Goal: Information Seeking & Learning: Learn about a topic

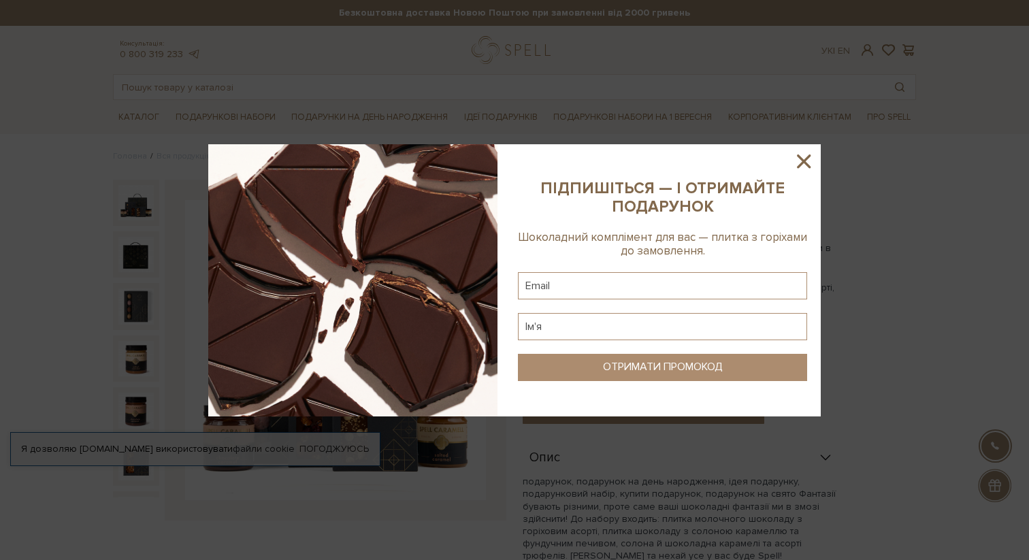
click at [805, 165] on icon at bounding box center [804, 161] width 14 height 14
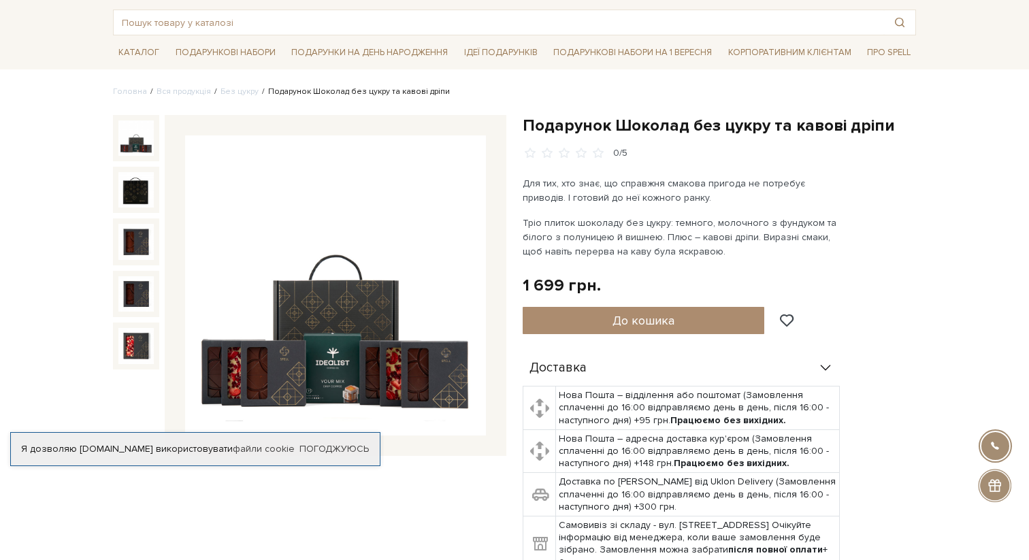
scroll to position [69, 0]
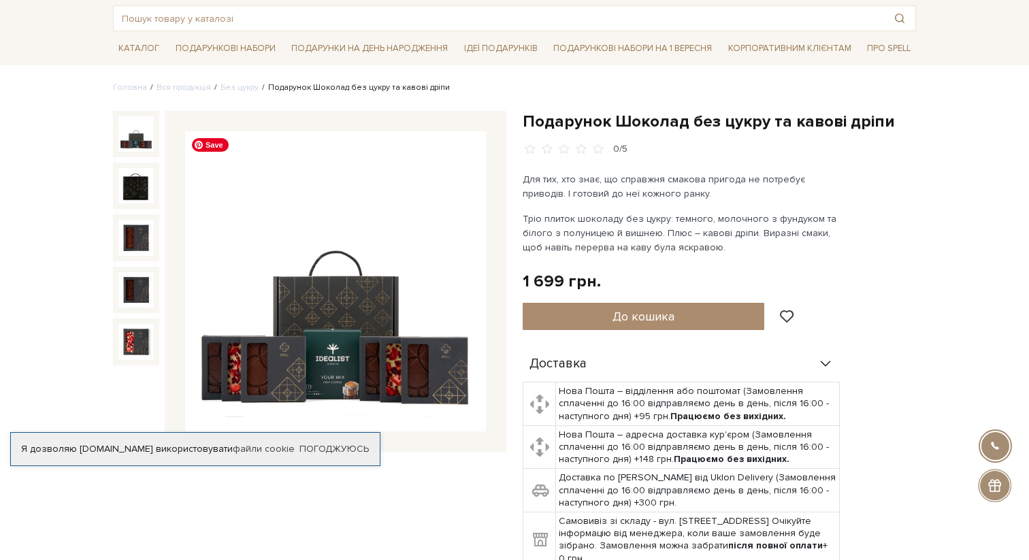
click at [323, 273] on img at bounding box center [335, 281] width 301 height 301
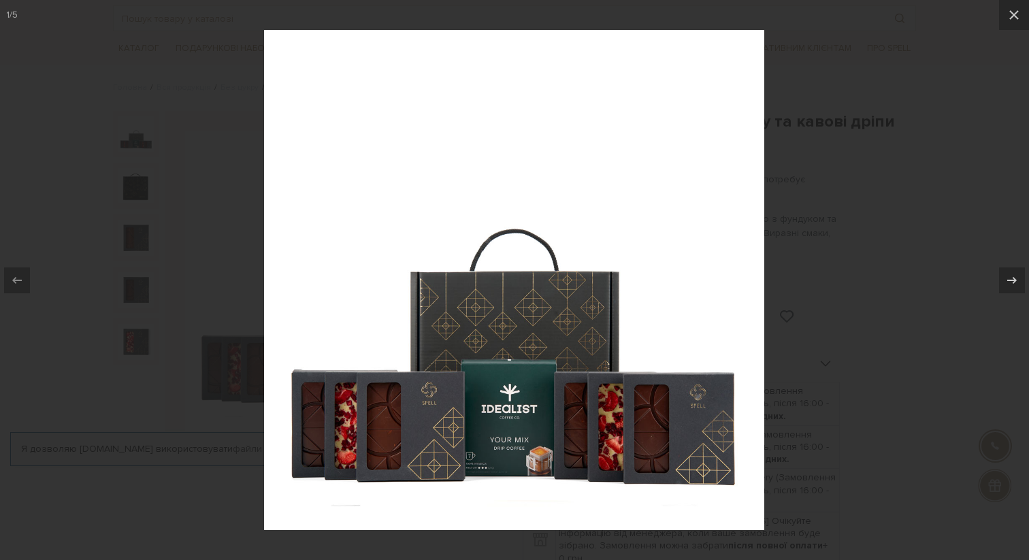
click at [221, 329] on div at bounding box center [514, 280] width 1029 height 560
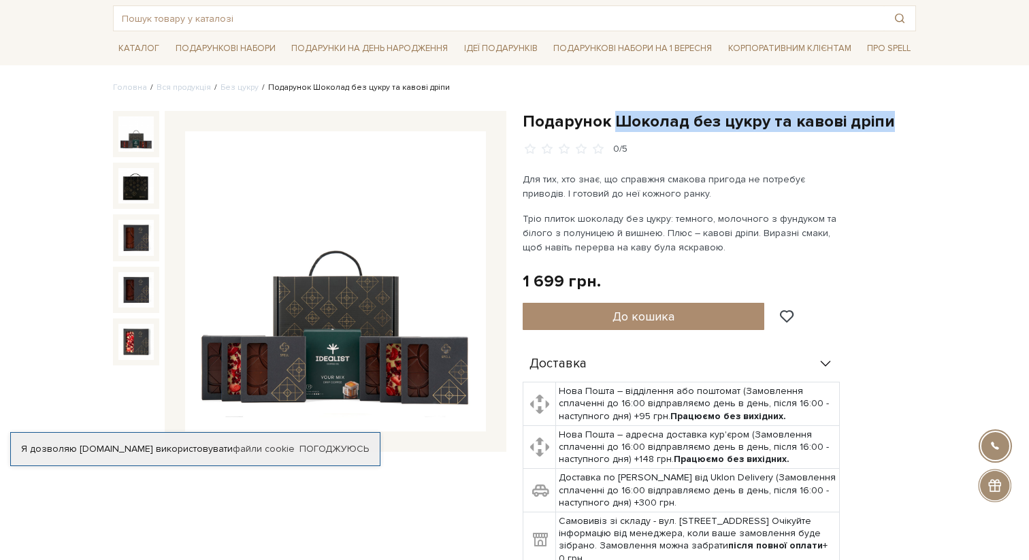
drag, startPoint x: 610, startPoint y: 118, endPoint x: 901, endPoint y: 116, distance: 291.2
click at [901, 116] on h1 "Подарунок Шоколад без цукру та кавові дріпи" at bounding box center [718, 121] width 393 height 21
copy h1 "Шоколад без цукру та кавові дріпи"
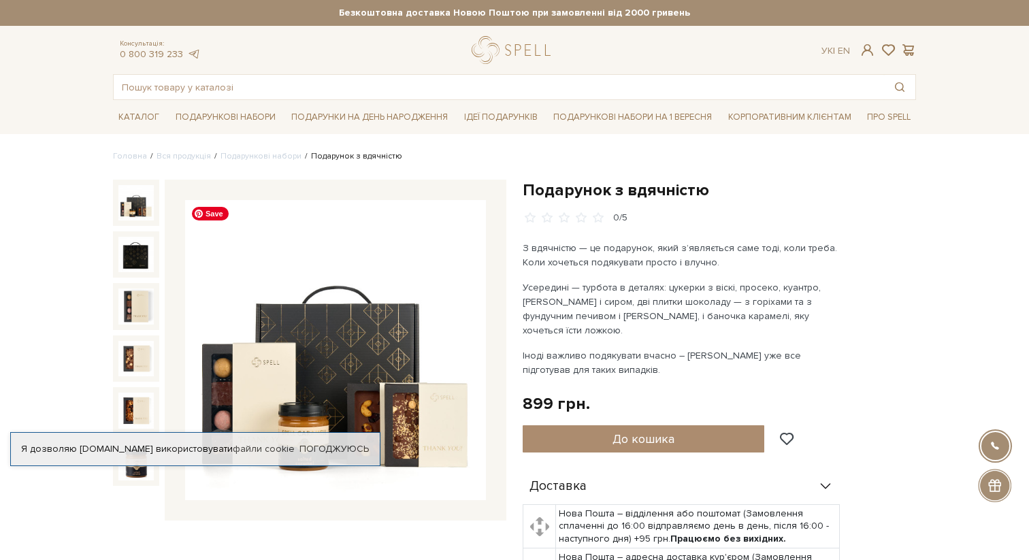
click at [329, 329] on img at bounding box center [335, 350] width 301 height 301
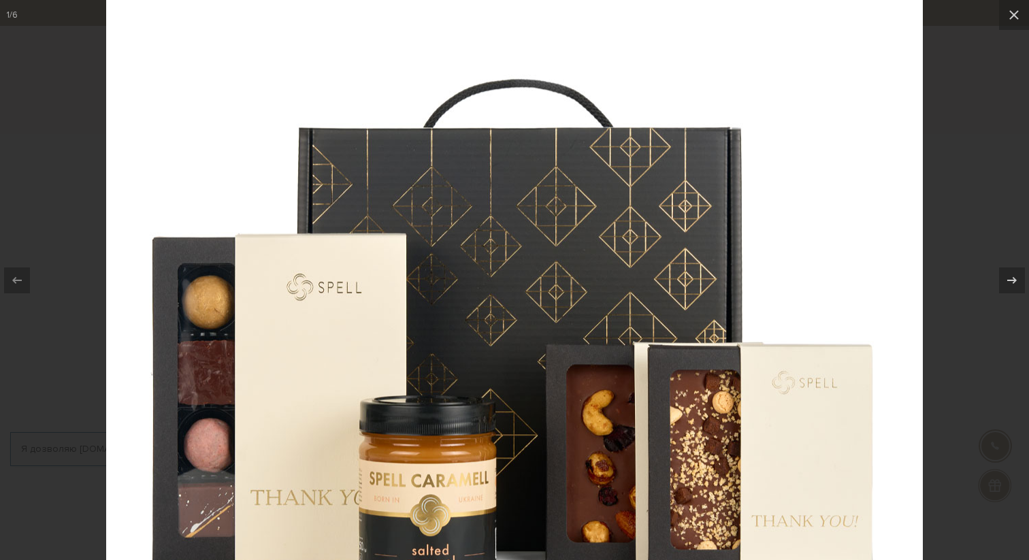
click at [944, 161] on div at bounding box center [514, 280] width 1029 height 560
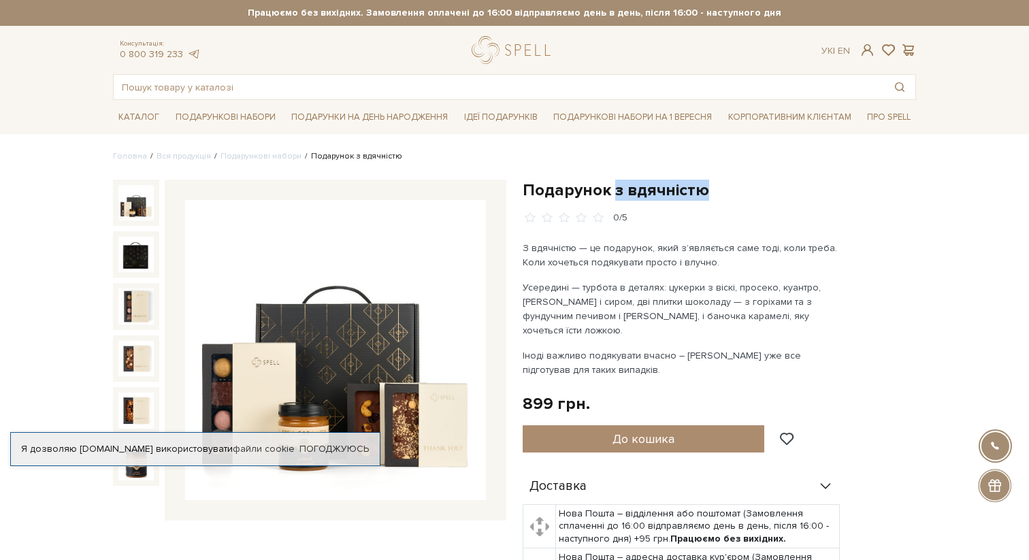
drag, startPoint x: 615, startPoint y: 188, endPoint x: 711, endPoint y: 187, distance: 95.9
click at [711, 187] on h1 "Подарунок з вдячністю" at bounding box center [718, 190] width 393 height 21
copy h1 "з вдячністю"
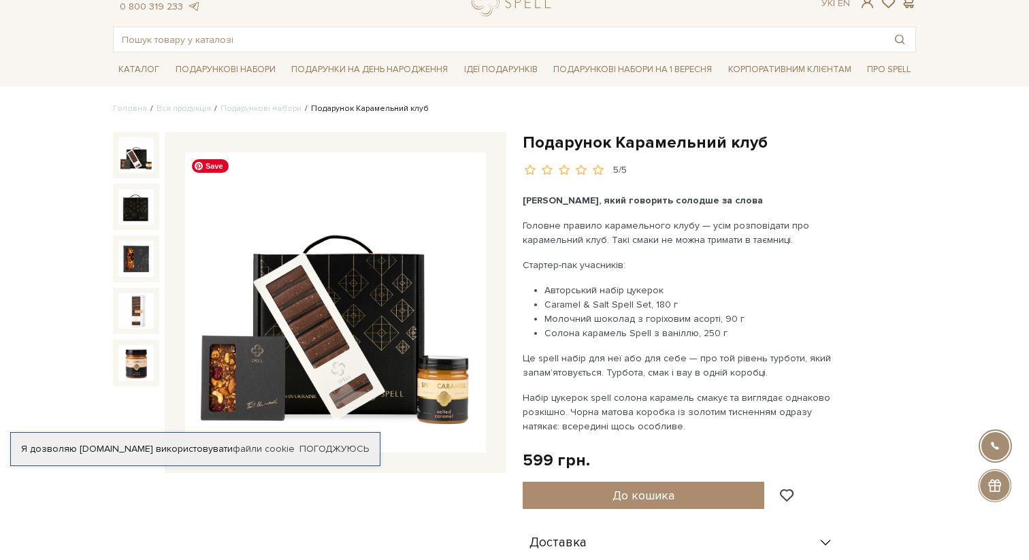
scroll to position [42, 0]
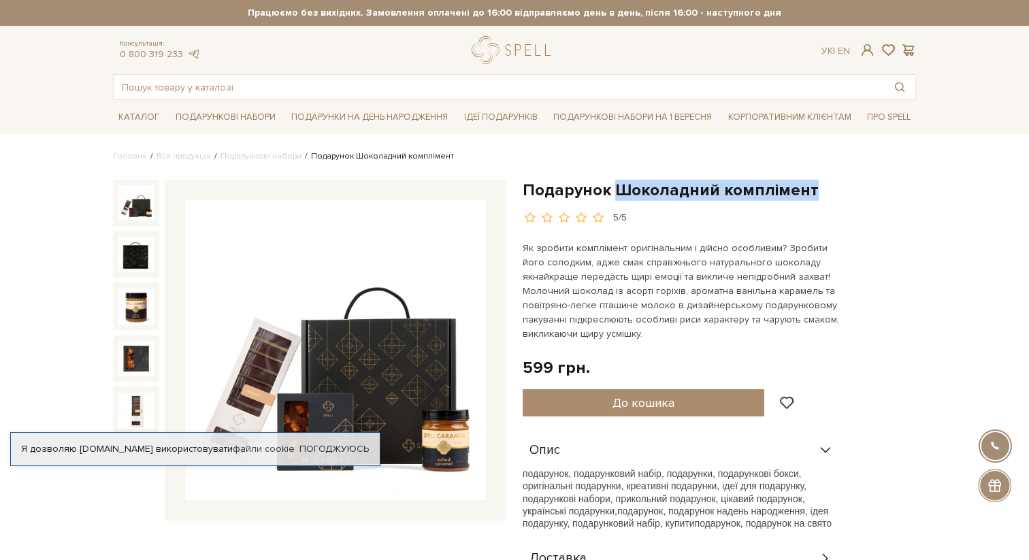
drag, startPoint x: 614, startPoint y: 188, endPoint x: 857, endPoint y: 188, distance: 242.9
click at [857, 188] on h1 "Подарунок Шоколадний комплімент" at bounding box center [718, 190] width 393 height 21
copy h1 "Шоколадний комплімент"
click at [322, 331] on img at bounding box center [335, 350] width 301 height 301
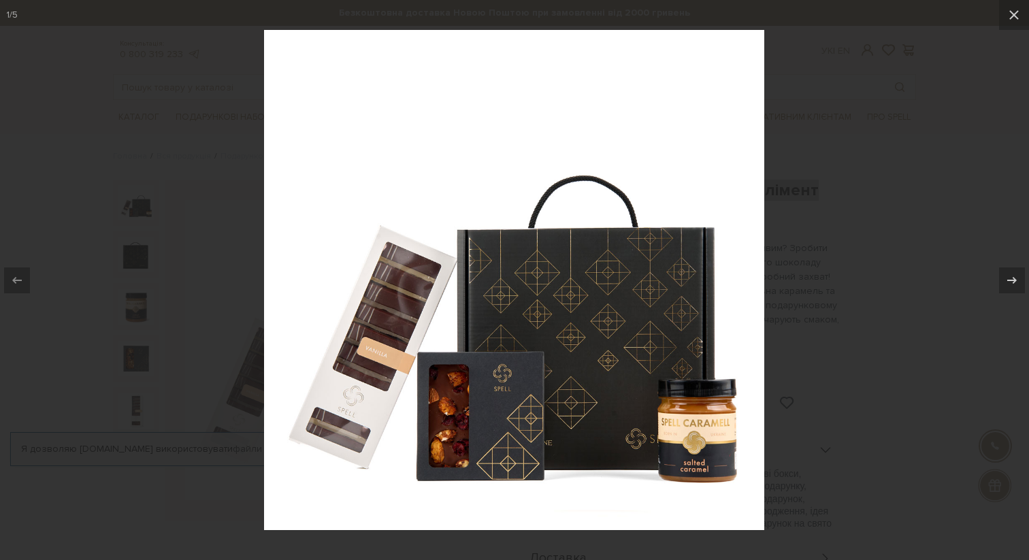
drag, startPoint x: 341, startPoint y: 324, endPoint x: 588, endPoint y: 16, distance: 395.3
click at [0, 0] on div at bounding box center [514, 280] width 1029 height 560
